Goal: Task Accomplishment & Management: Manage account settings

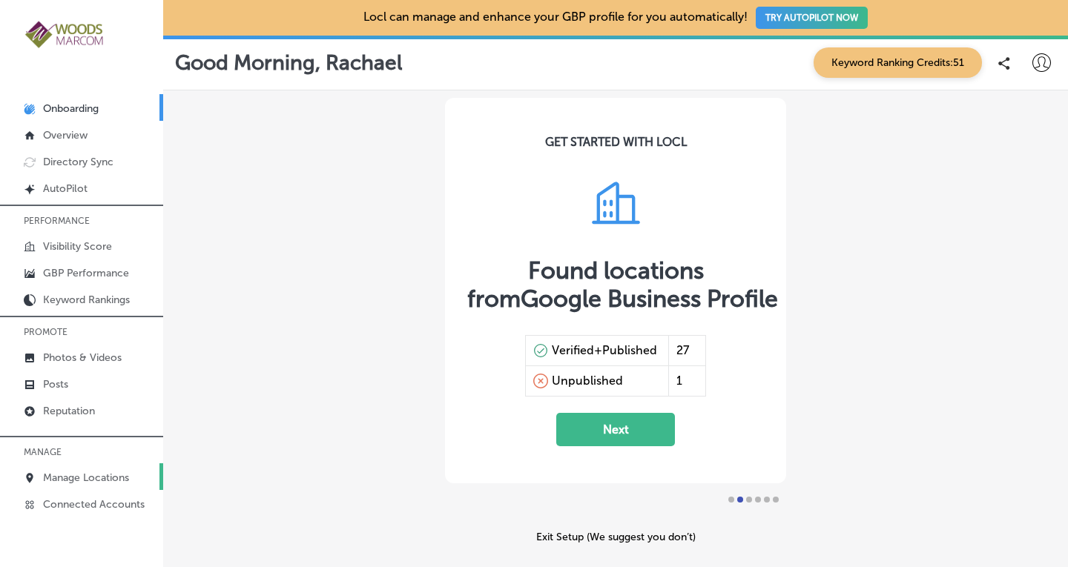
click at [53, 472] on p "Manage Locations" at bounding box center [86, 478] width 86 height 13
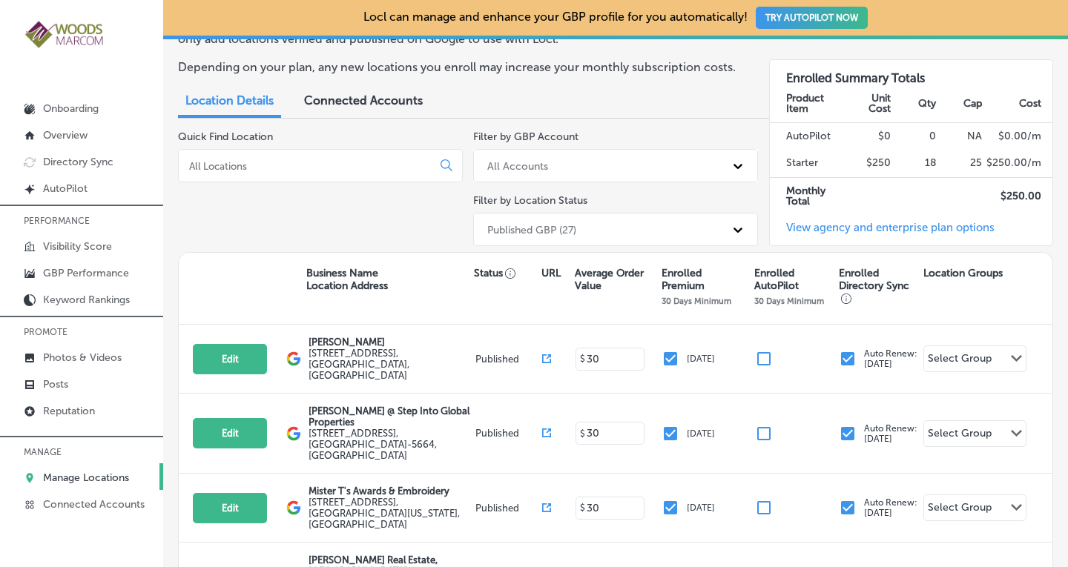
scroll to position [74, 0]
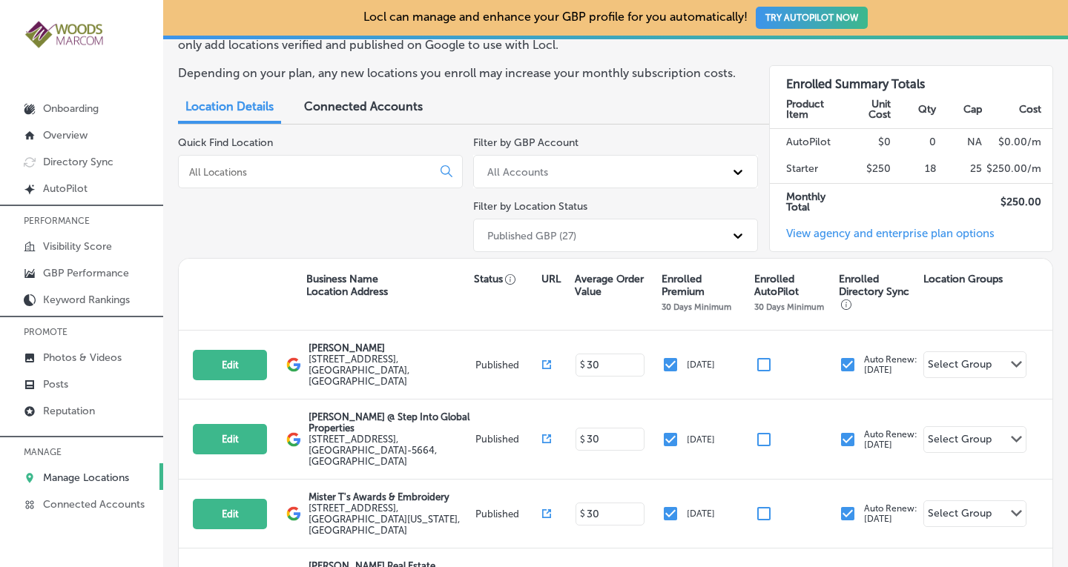
click at [377, 171] on input at bounding box center [308, 171] width 241 height 13
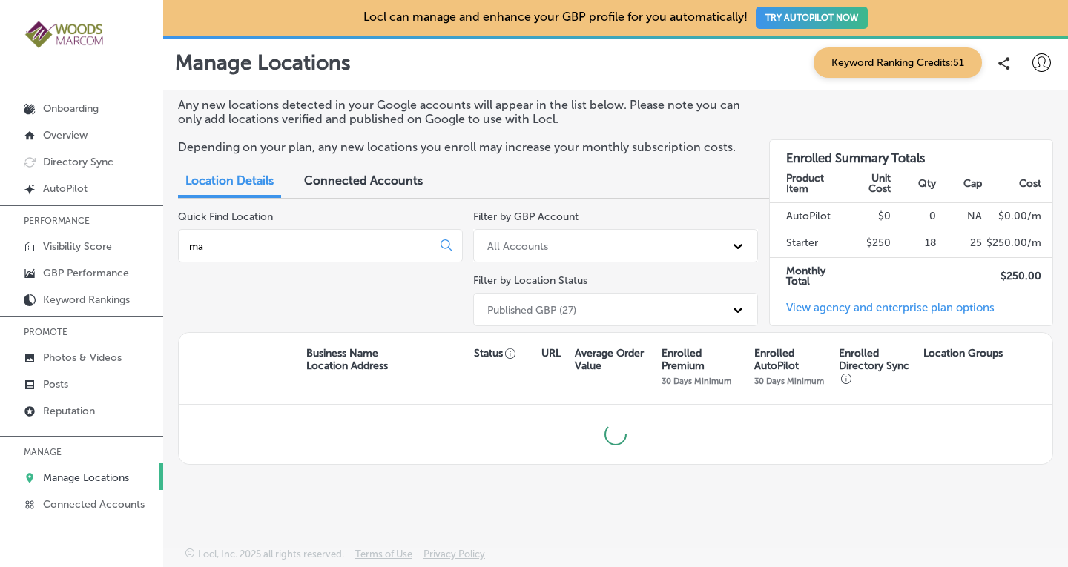
scroll to position [0, 0]
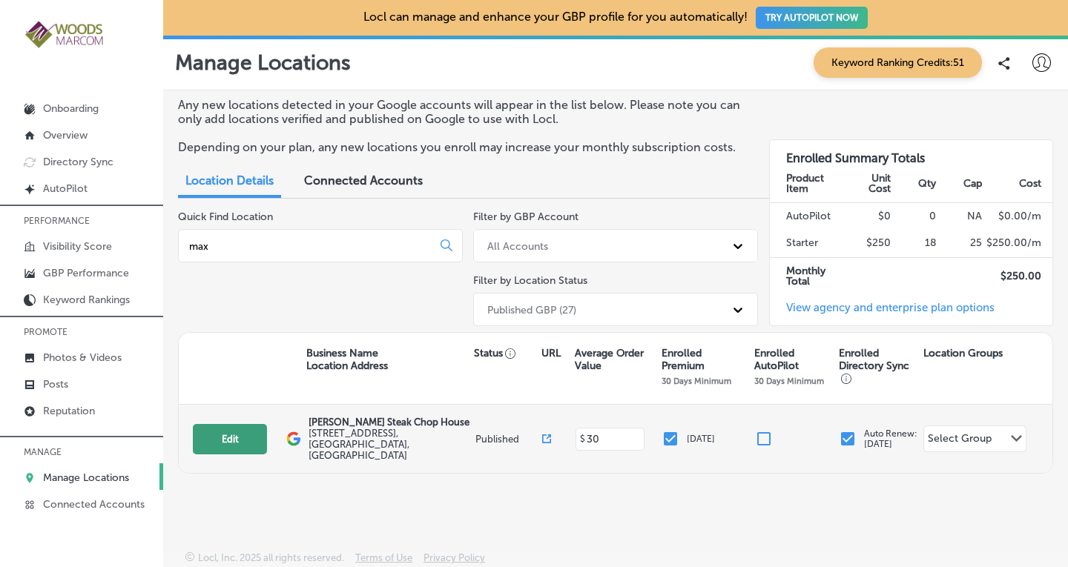
type input "max"
click at [236, 432] on button "Edit" at bounding box center [230, 439] width 74 height 30
select select "US"
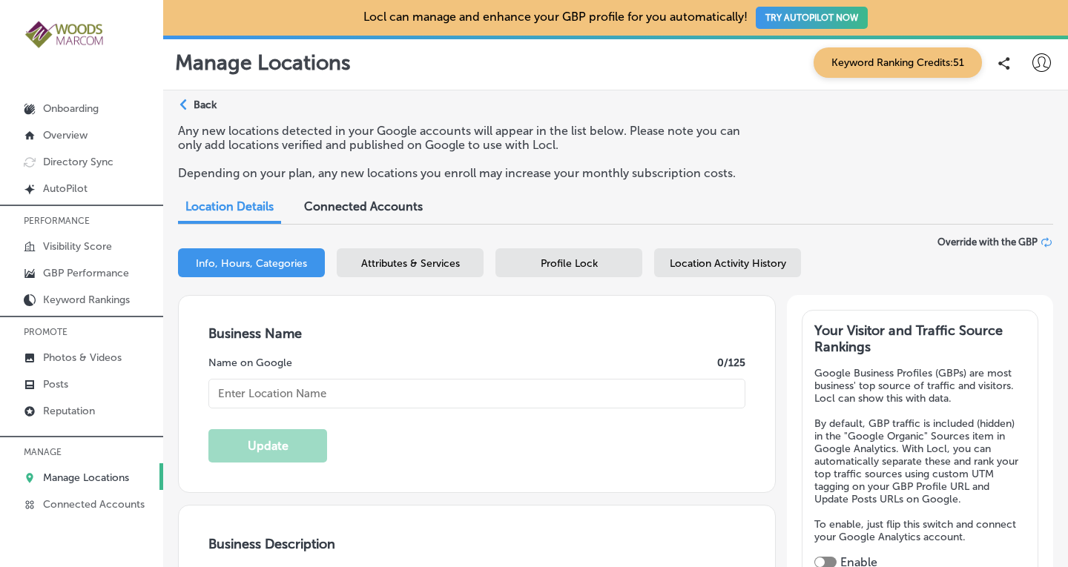
type input "[PERSON_NAME] Steak Chop House"
checkbox input "true"
type input "[STREET_ADDRESS]"
type input "[GEOGRAPHIC_DATA][PERSON_NAME]"
type input "98273"
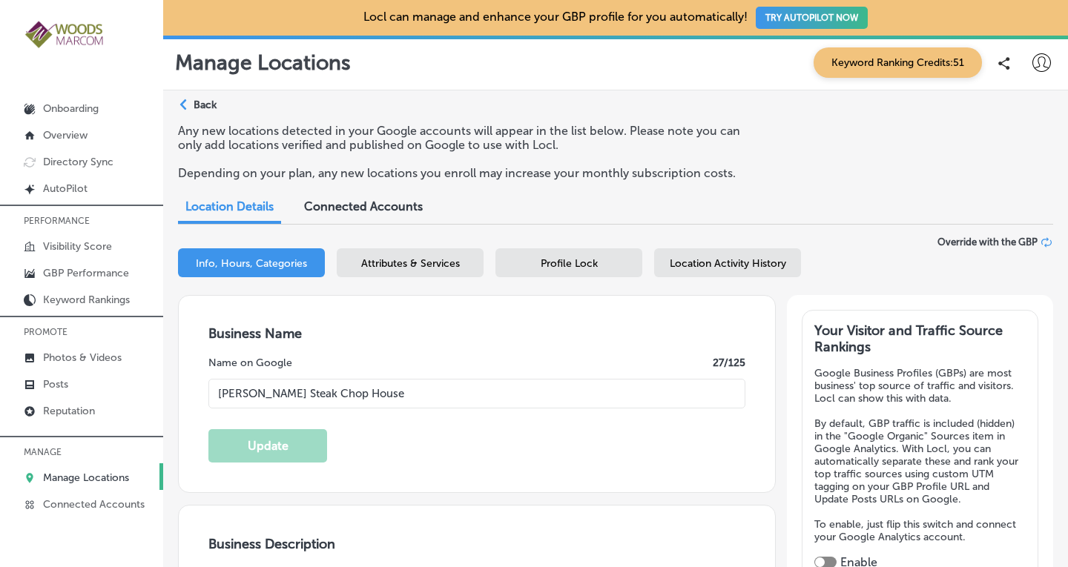
type input "US"
type textarea "Welcome to [PERSON_NAME] Steak & Chop House, a cherished family-owned restauran…"
type input "[URL][DOMAIN_NAME]"
type textarea "Welcome to [PERSON_NAME] Steak & Chop House, a cherished family-owned restauran…"
type input "[PHONE_NUMBER]"
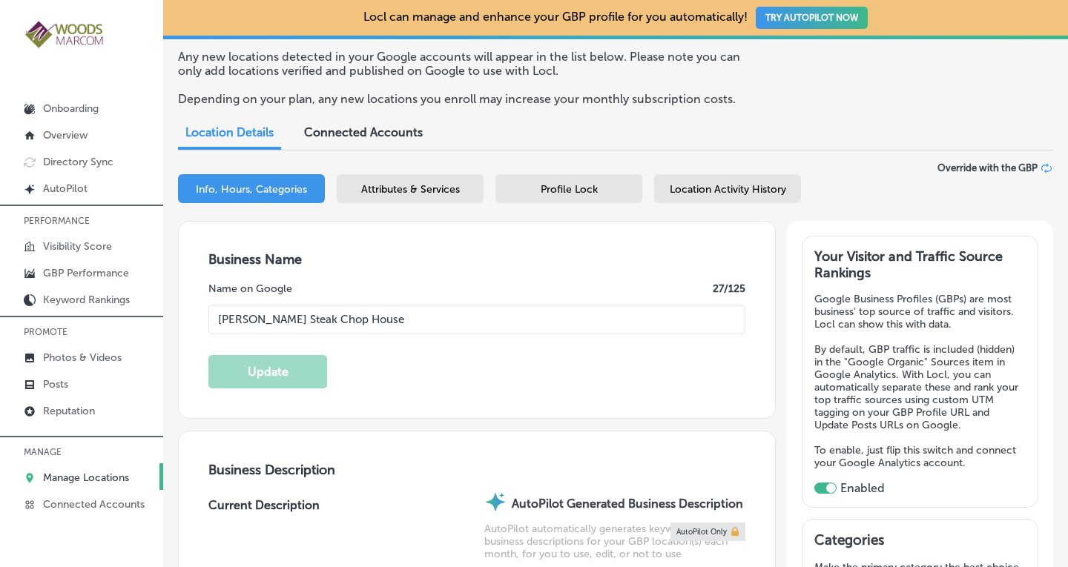
scroll to position [72, 0]
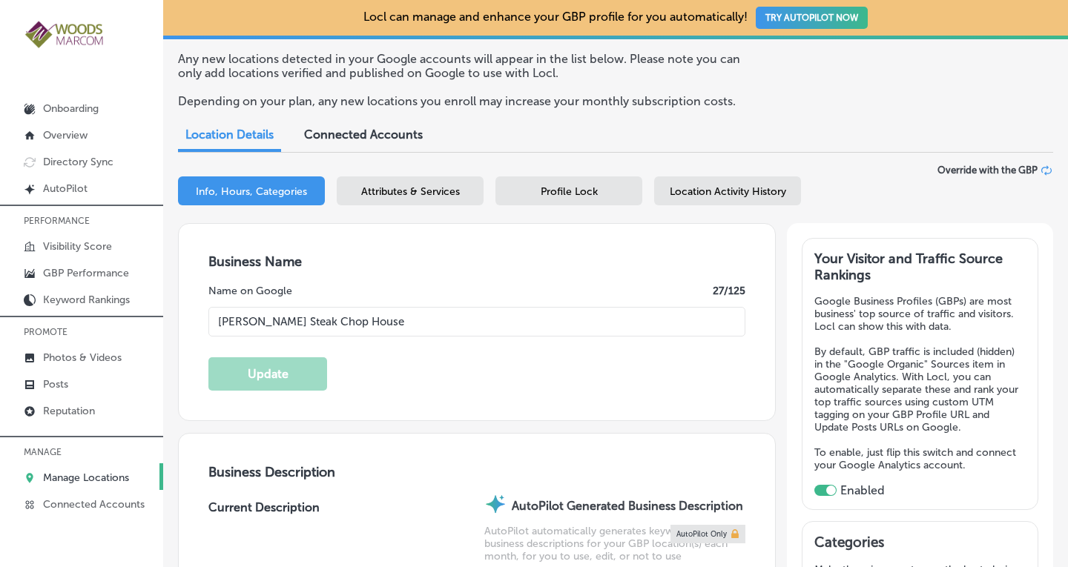
click at [415, 191] on span "Attributes & Services" at bounding box center [410, 191] width 99 height 13
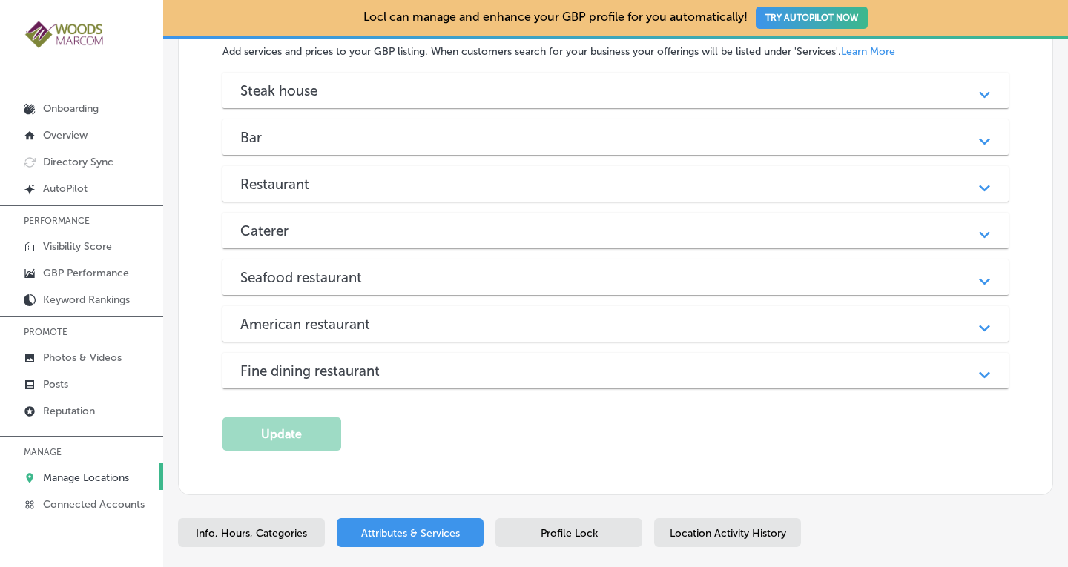
scroll to position [1977, 0]
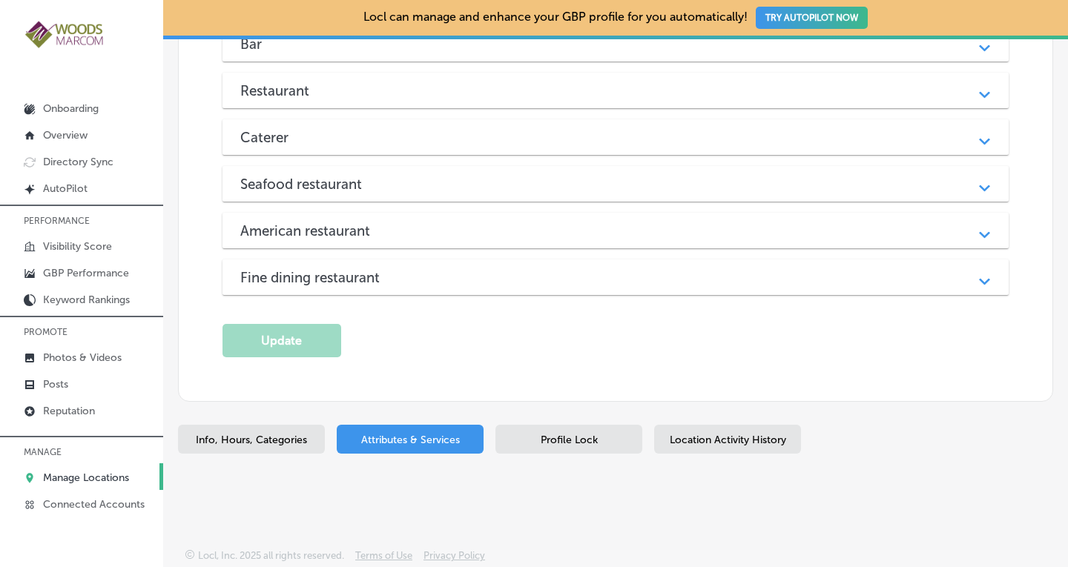
click at [248, 435] on span "Info, Hours, Categories" at bounding box center [251, 440] width 111 height 13
select select "US"
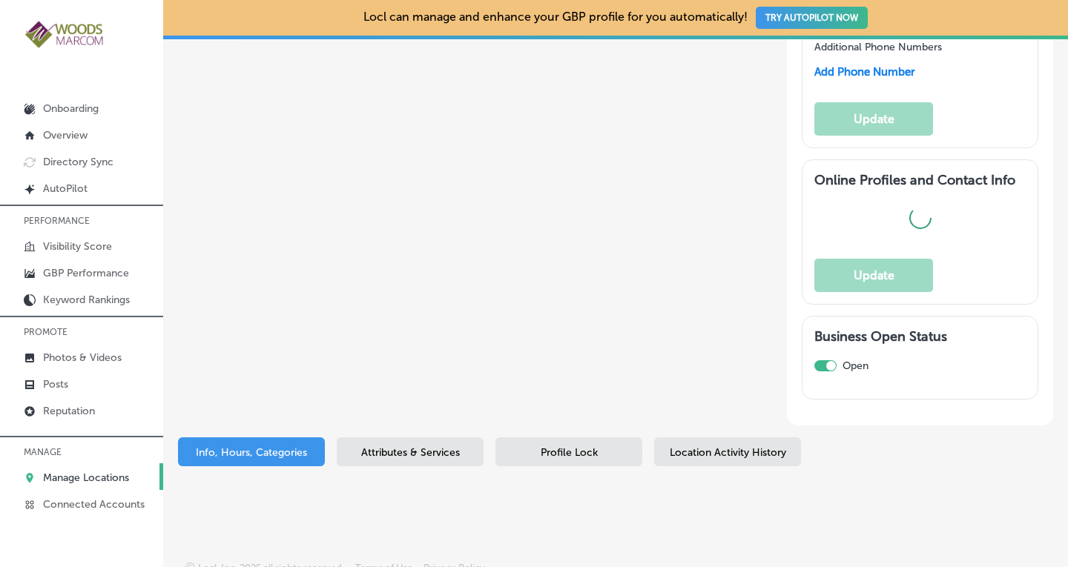
type input "[PERSON_NAME] Steak Chop House"
type textarea "Welcome to [PERSON_NAME] Steak & Chop House, a cherished family-owned restauran…"
type input "[STREET_ADDRESS]"
type input "[GEOGRAPHIC_DATA][PERSON_NAME]"
type input "98273"
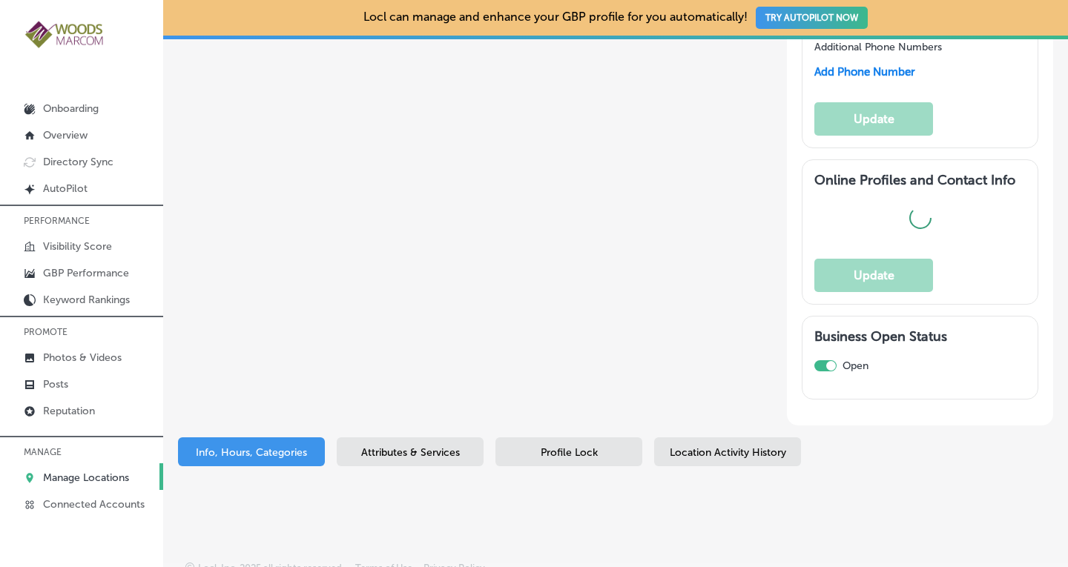
type input "US"
type input "[URL][DOMAIN_NAME]"
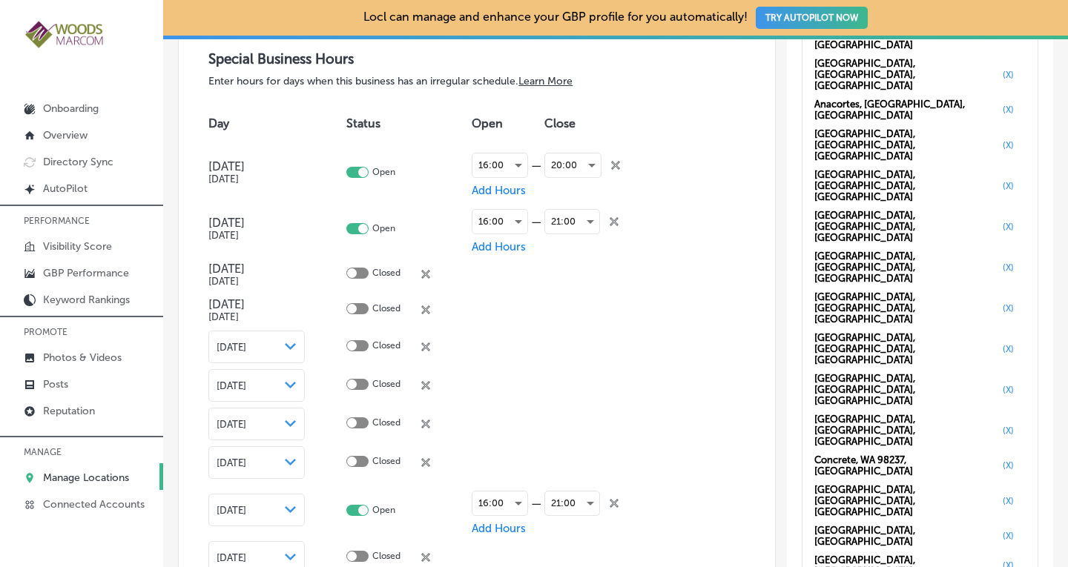
scroll to position [1977, 0]
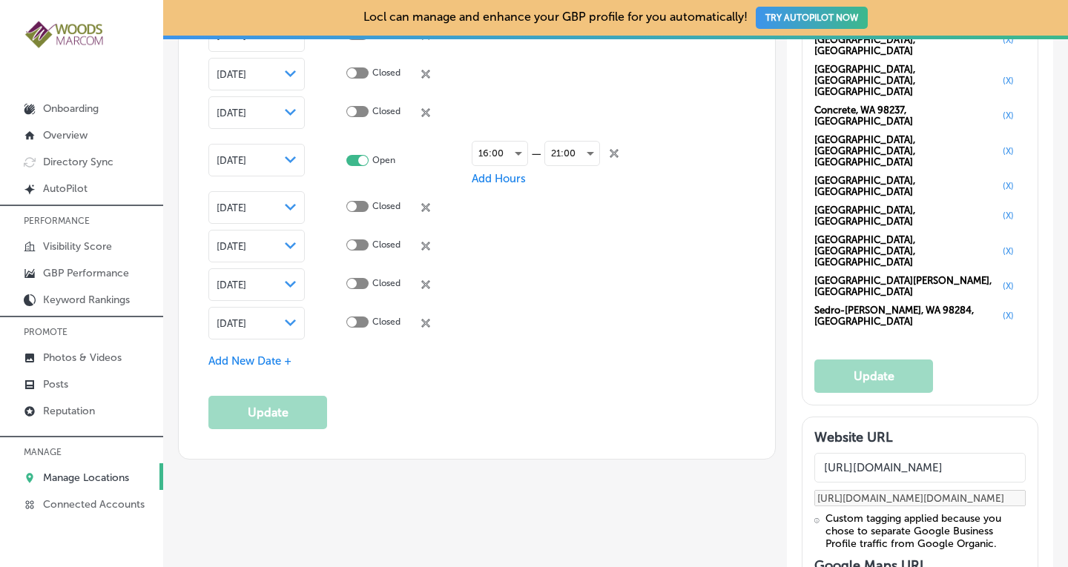
checkbox input "true"
type textarea "Welcome to [PERSON_NAME] Steak & Chop House, a cherished family-owned restauran…"
type input "[PHONE_NUMBER]"
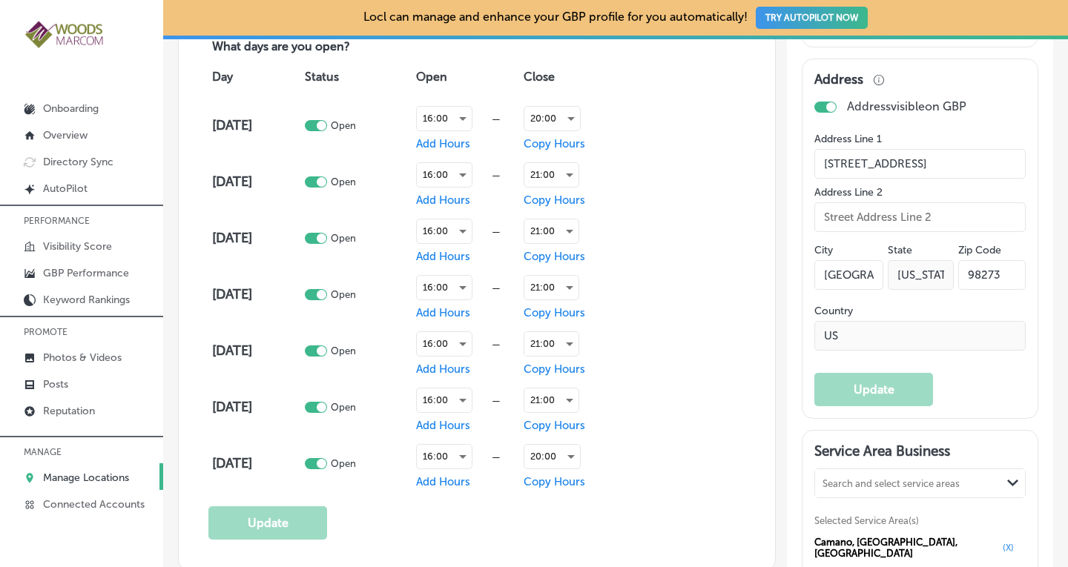
scroll to position [1073, 0]
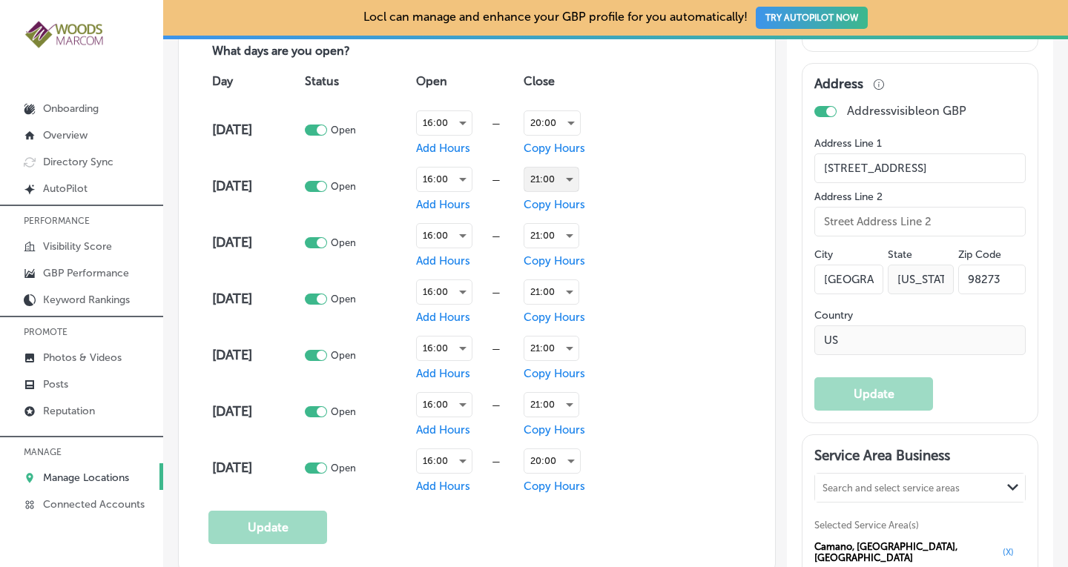
click at [563, 172] on div "21:00" at bounding box center [551, 180] width 54 height 24
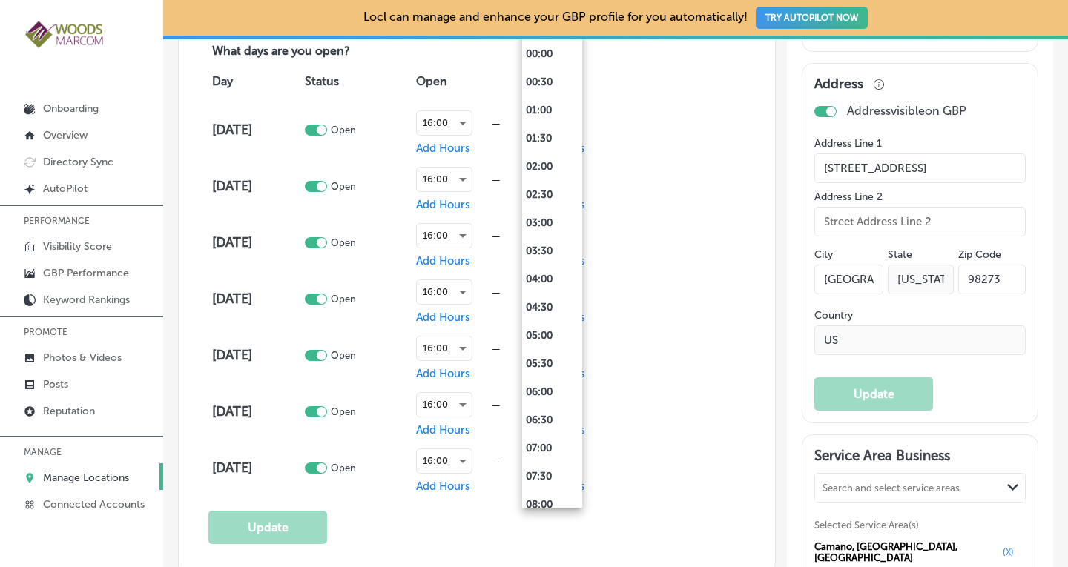
scroll to position [913, 0]
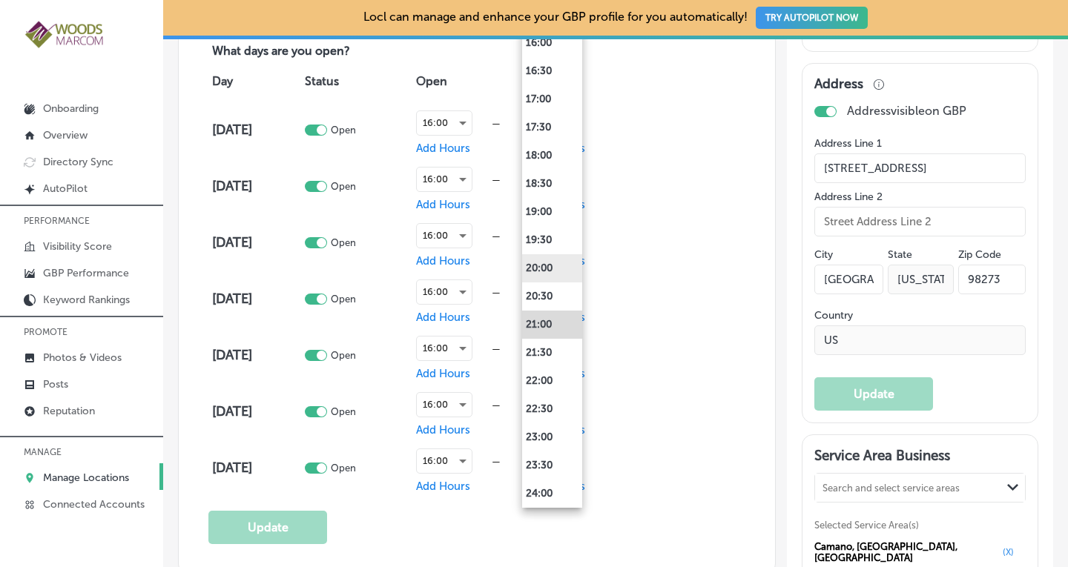
click at [541, 265] on li "20:00" at bounding box center [552, 268] width 60 height 28
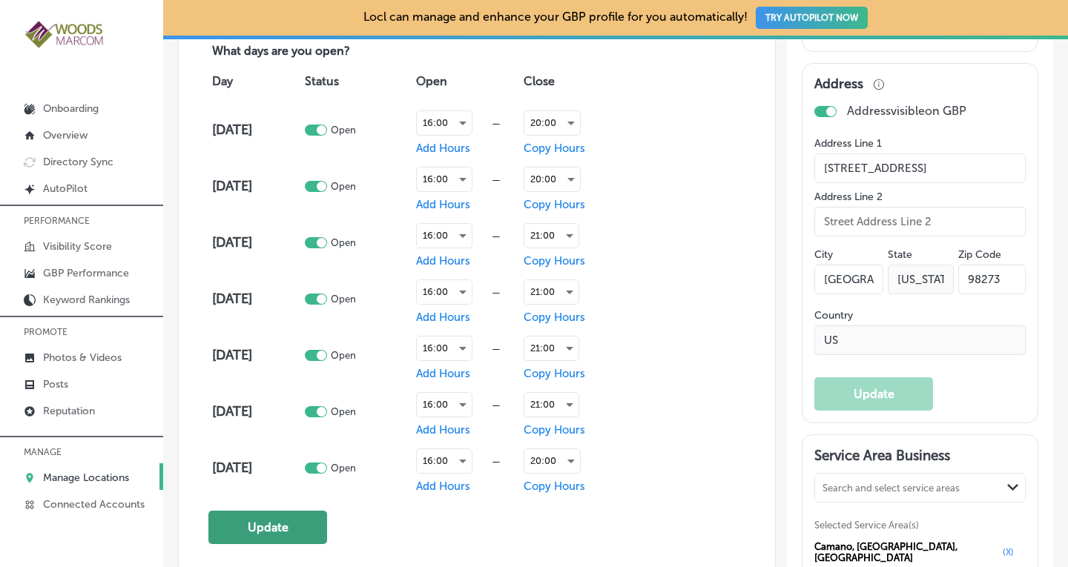
click at [241, 518] on button "Update" at bounding box center [267, 527] width 119 height 33
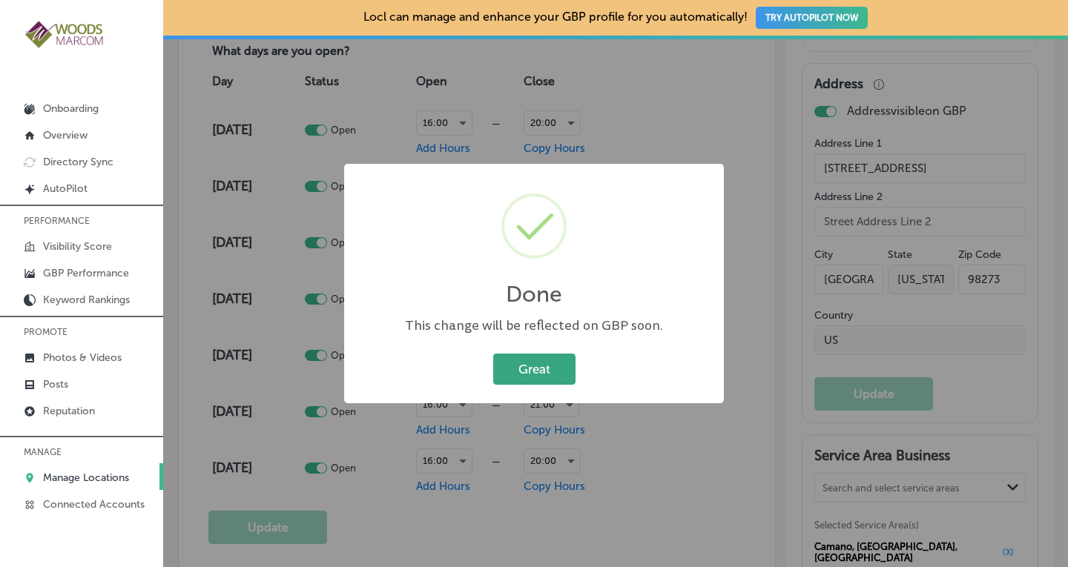
click at [558, 377] on button "Great" at bounding box center [534, 369] width 82 height 30
